Goal: Check status: Check status

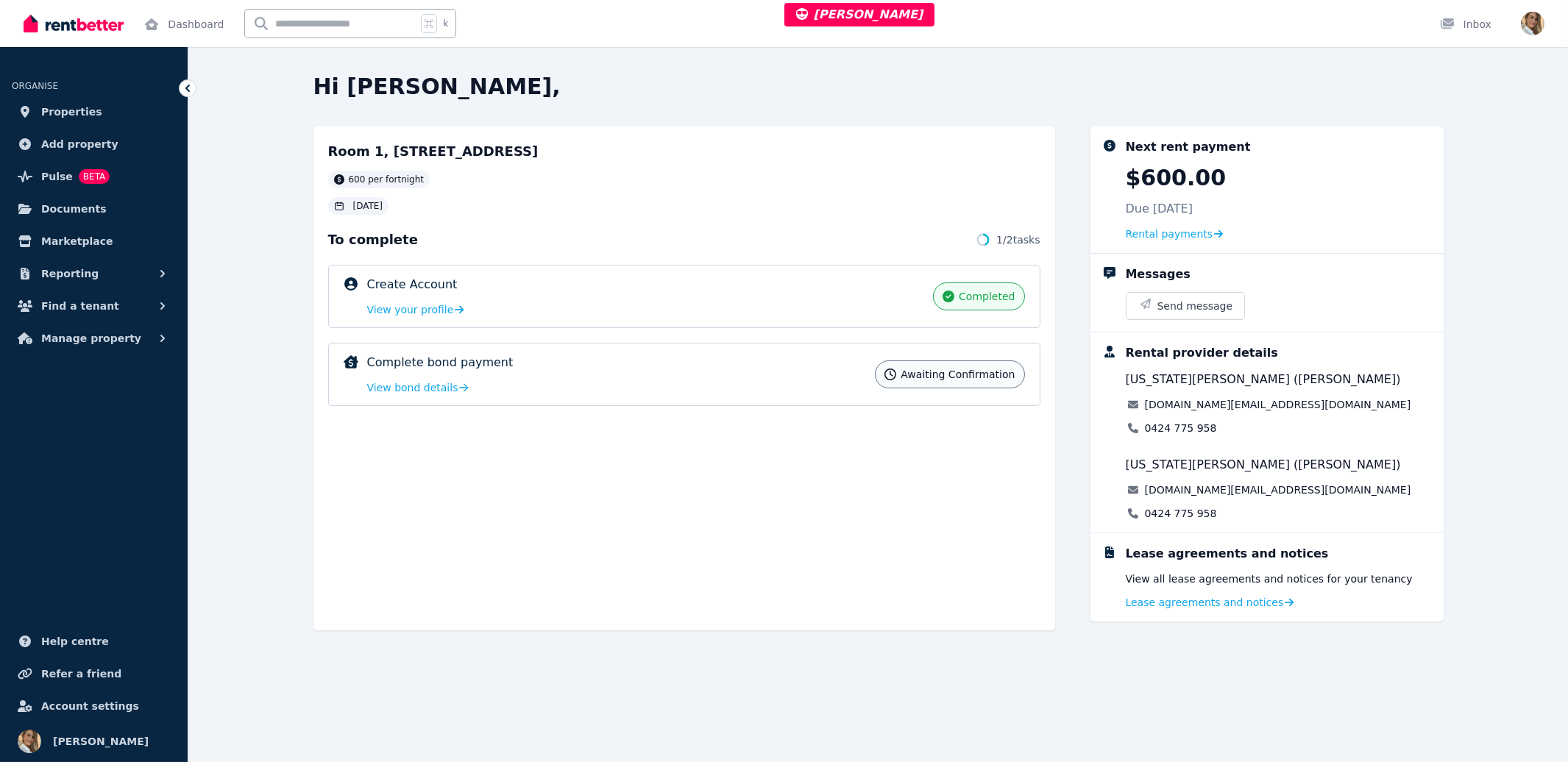
drag, startPoint x: 554, startPoint y: 483, endPoint x: 498, endPoint y: 365, distance: 130.6
click at [553, 483] on div "Room 1, [STREET_ADDRESS] per fortnight [DATE] To complete 1 / 2 tasks Create Ac…" at bounding box center [684, 378] width 742 height 504
click at [508, 378] on div "Complete bond payment Awaiting confirmation View bond details" at bounding box center [617, 374] width 500 height 41
click at [450, 388] on span "View bond details" at bounding box center [412, 388] width 91 height 15
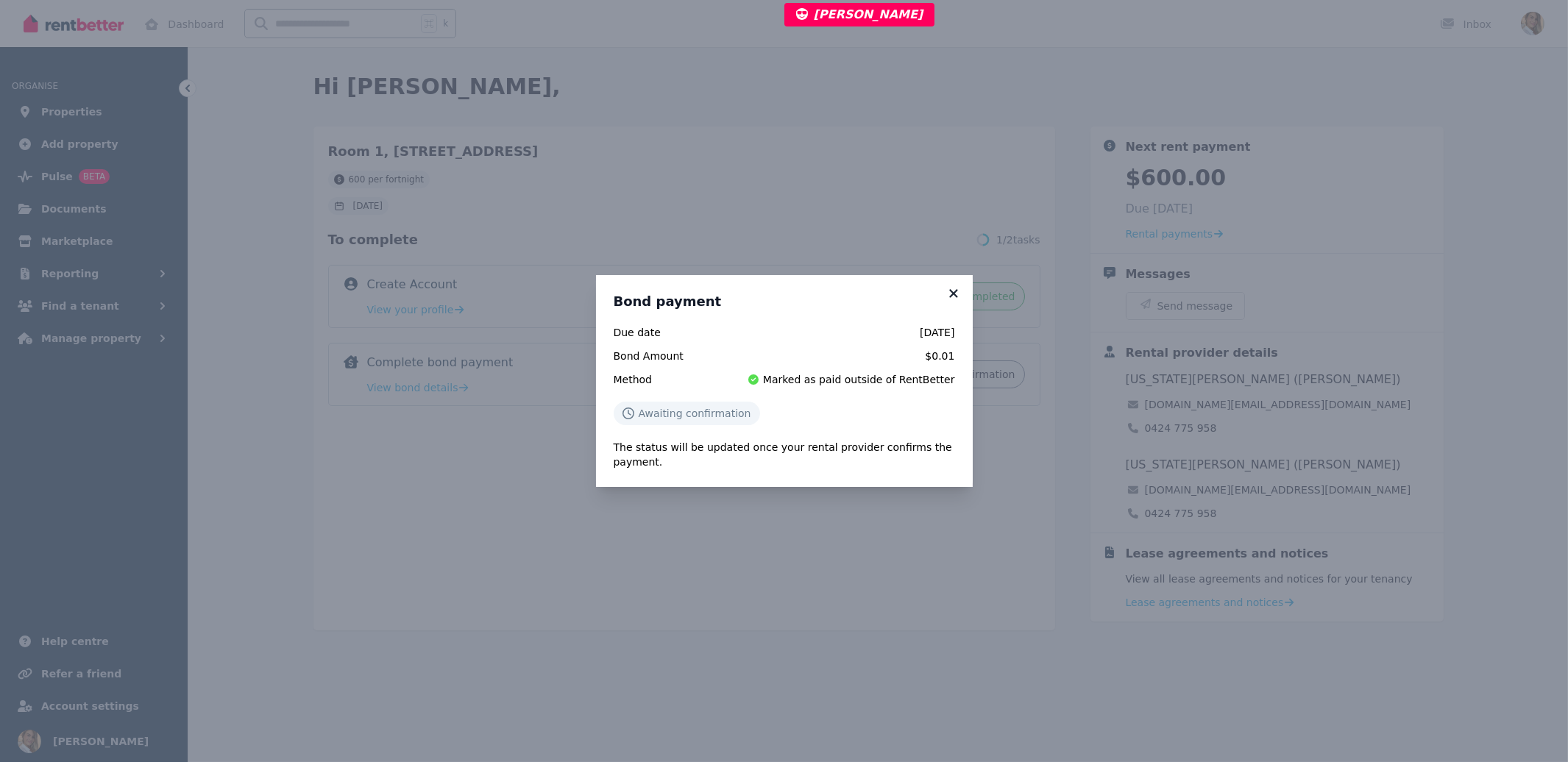
click at [953, 298] on icon at bounding box center [954, 293] width 15 height 13
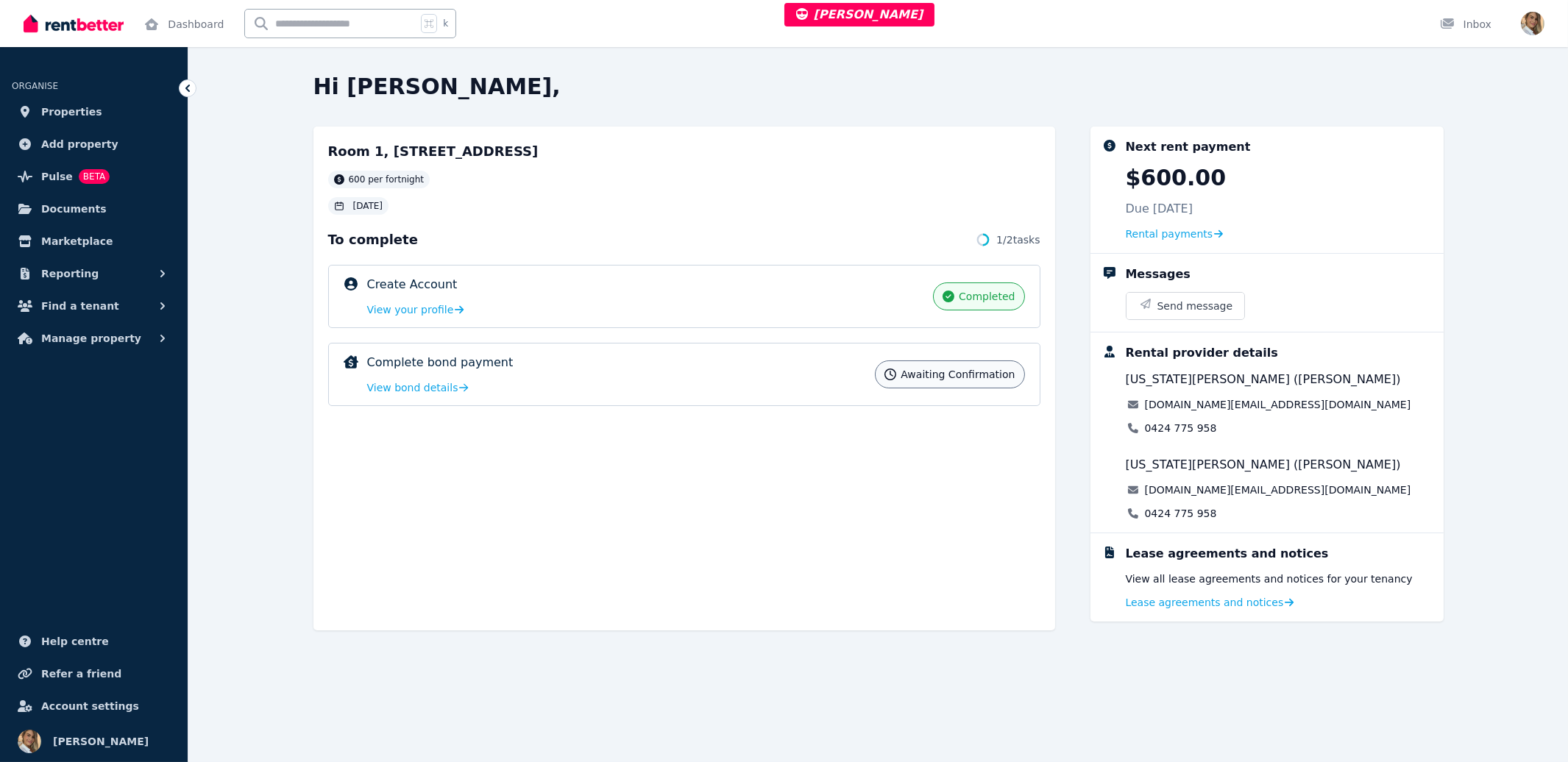
drag, startPoint x: 925, startPoint y: 375, endPoint x: 811, endPoint y: 388, distance: 114.7
click at [924, 375] on span "Awaiting confirmation" at bounding box center [957, 374] width 114 height 15
click at [419, 386] on span "View bond details" at bounding box center [412, 388] width 91 height 15
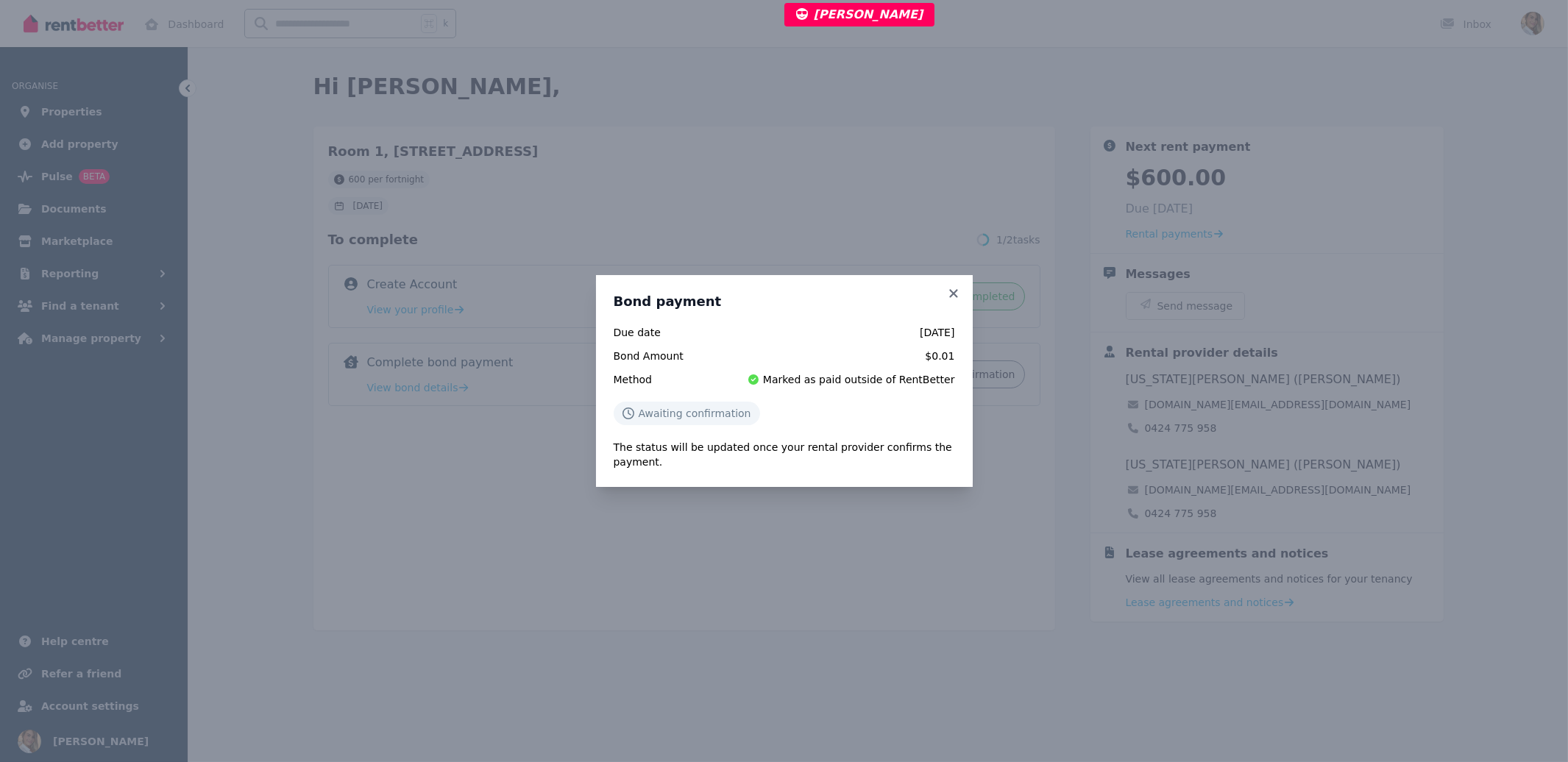
click at [452, 519] on div "Bond payment Due date [DATE] Bond Amount $0.01 Method Marked as paid outside of…" at bounding box center [784, 381] width 1568 height 762
click at [515, 450] on div "Bond payment Due date [DATE] Bond Amount $0.01 Method Marked as paid outside of…" at bounding box center [784, 381] width 1568 height 762
click at [955, 285] on div "Bond payment Due date [DATE] Bond Amount $0.01 Method Marked as paid outside of…" at bounding box center [784, 381] width 377 height 212
click at [957, 291] on icon at bounding box center [953, 293] width 8 height 8
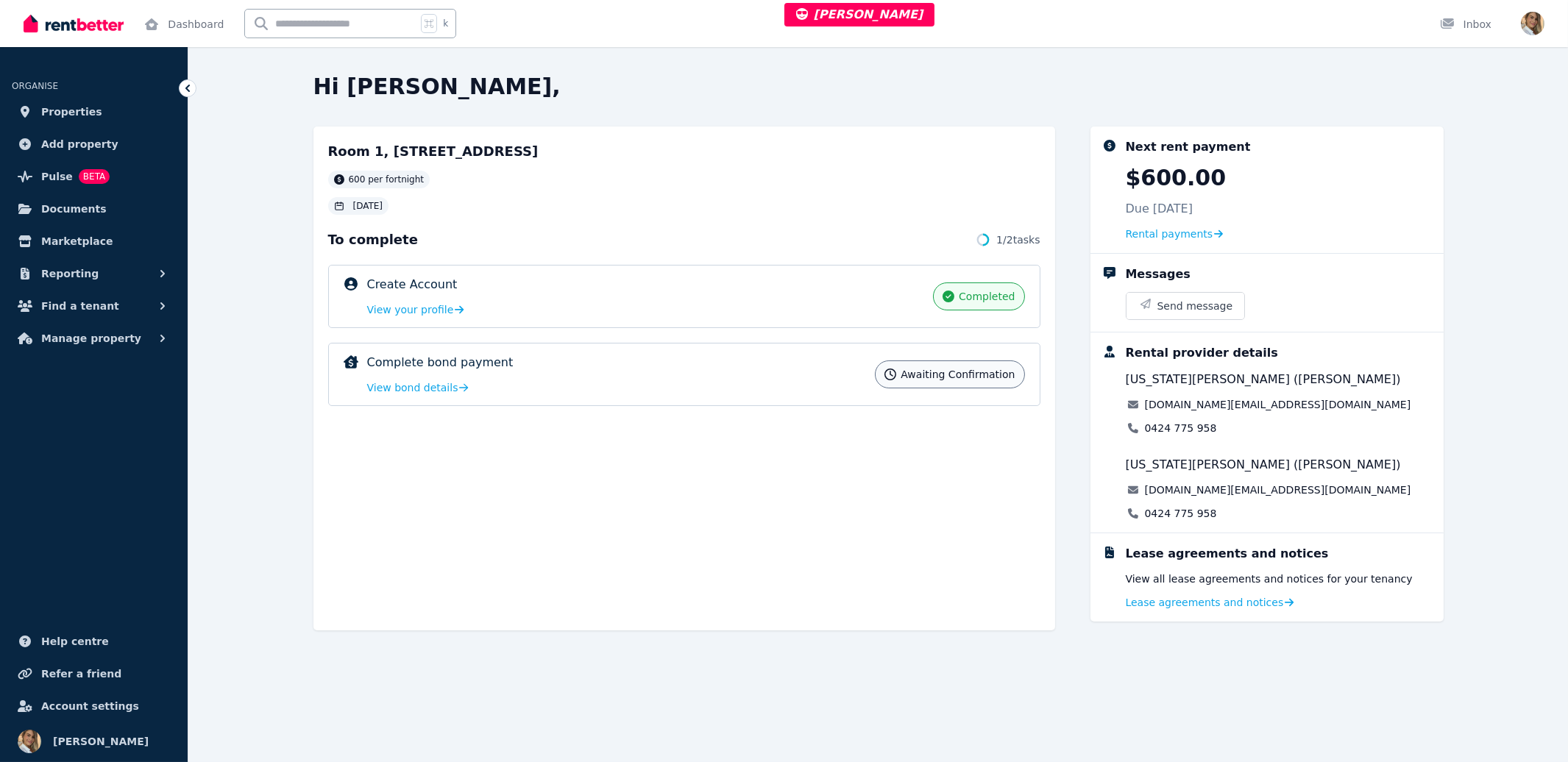
drag, startPoint x: 630, startPoint y: 396, endPoint x: 531, endPoint y: 406, distance: 99.5
click at [630, 396] on div "Complete bond payment Awaiting confirmation View bond details Awaiting confirma…" at bounding box center [684, 374] width 712 height 63
click at [417, 388] on span "View bond details" at bounding box center [412, 388] width 91 height 15
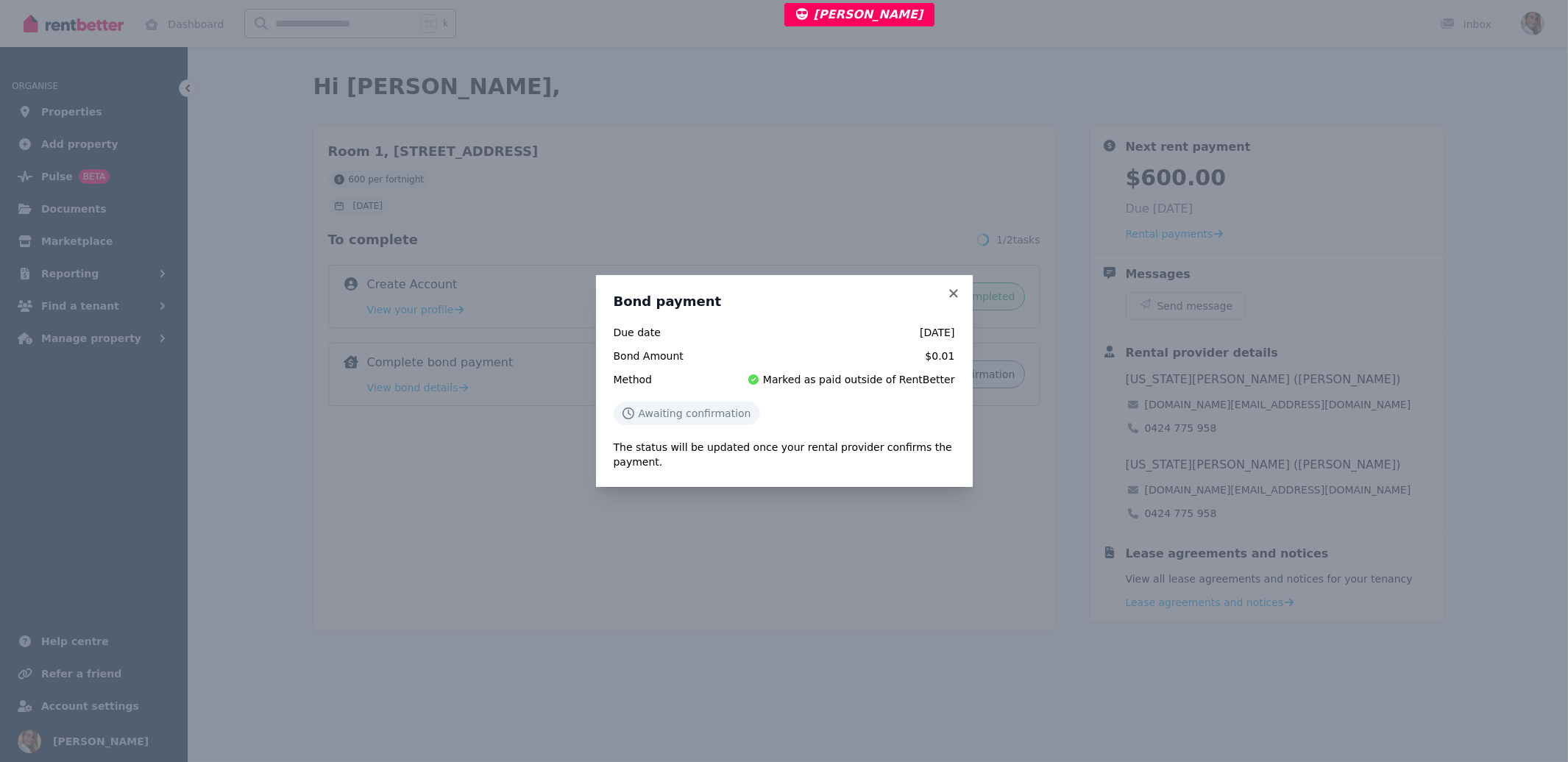
click at [449, 448] on div "Bond payment Due date [DATE] Bond Amount $0.01 Method Marked as paid outside of…" at bounding box center [784, 381] width 1568 height 762
